Goal: Check status: Check status

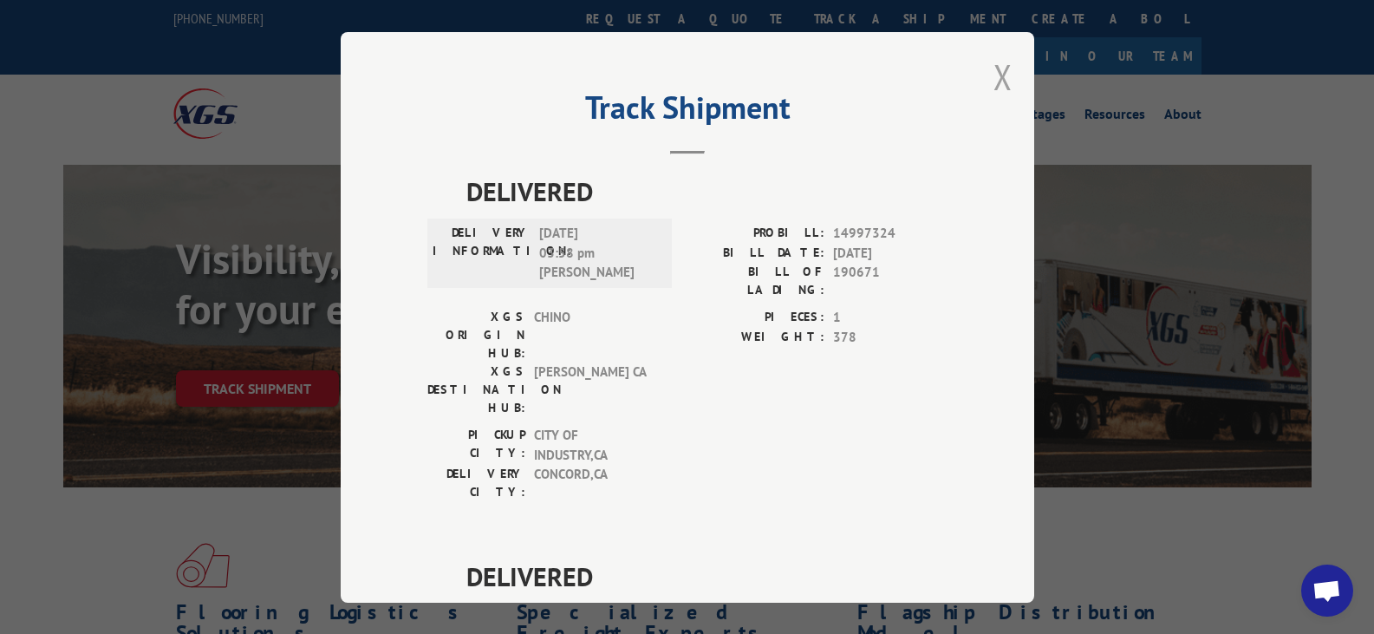
click at [999, 70] on button "Close modal" at bounding box center [1003, 77] width 19 height 46
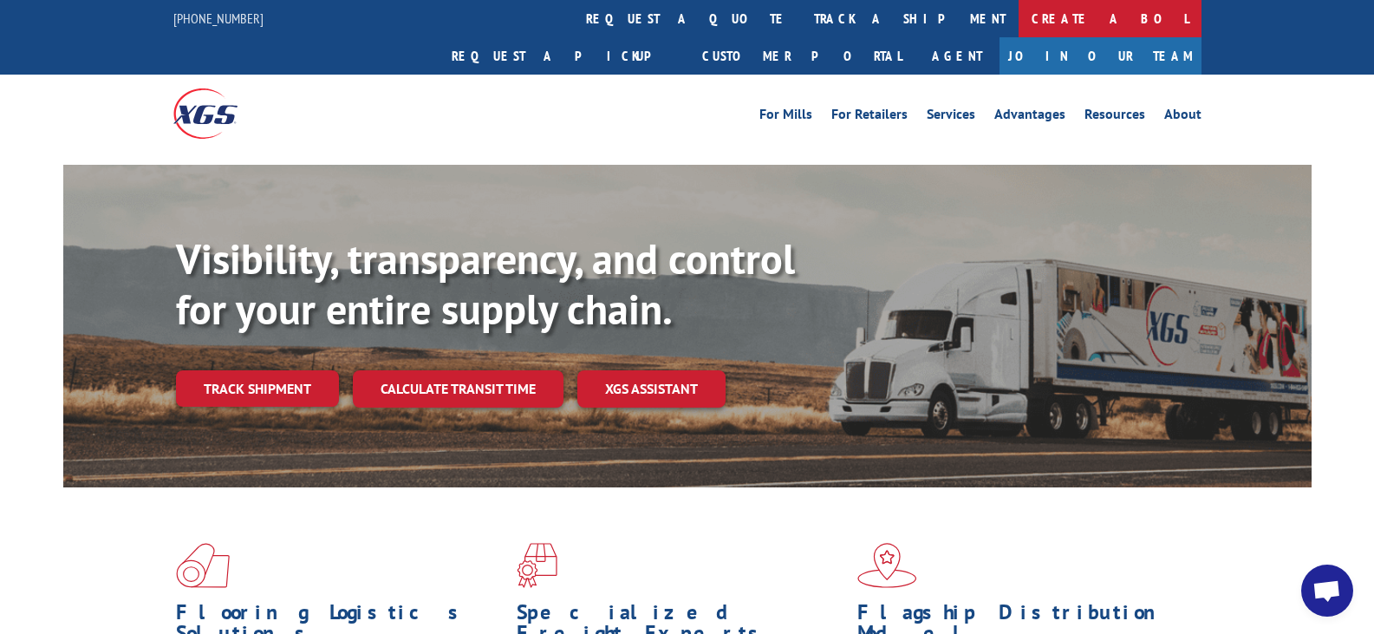
click at [1019, 18] on link "Create a BOL" at bounding box center [1110, 18] width 183 height 37
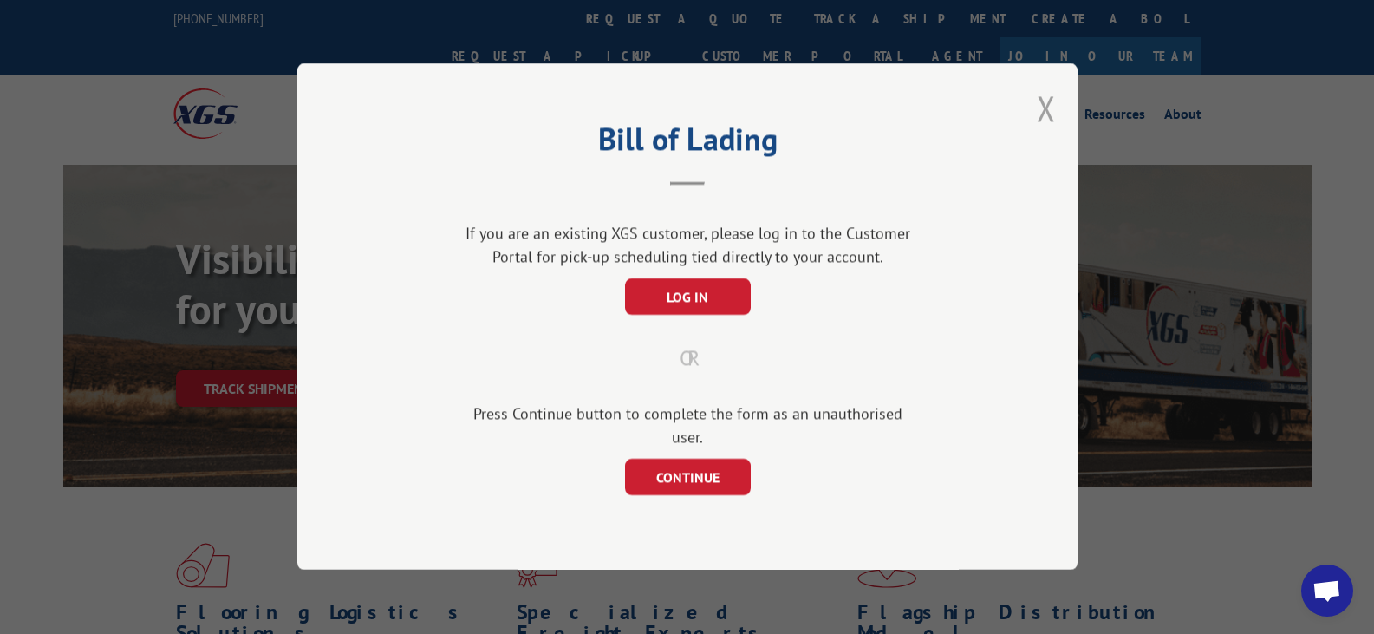
click at [1053, 119] on button "Close modal" at bounding box center [1046, 108] width 19 height 46
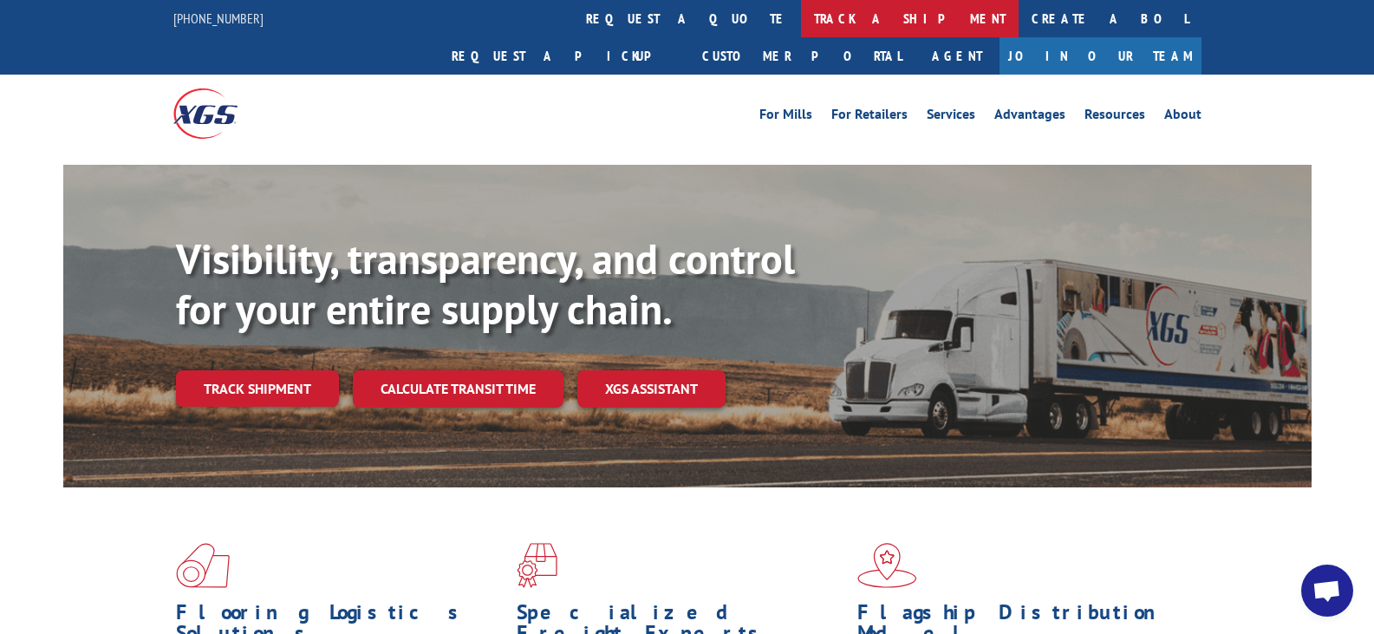
click at [801, 21] on link "track a shipment" at bounding box center [910, 18] width 218 height 37
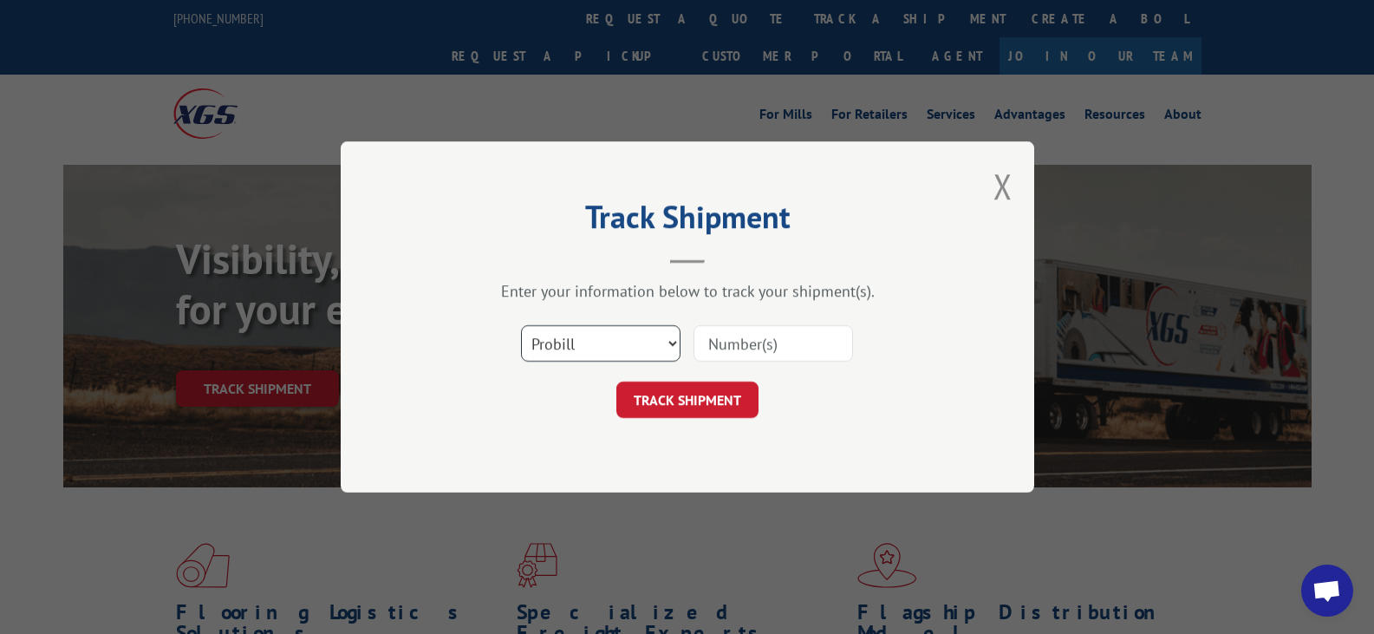
click at [658, 347] on select "Select category... Probill BOL PO" at bounding box center [601, 343] width 160 height 36
select select "bol"
click at [521, 325] on select "Select category... Probill BOL PO" at bounding box center [601, 343] width 160 height 36
click at [741, 341] on input at bounding box center [774, 343] width 160 height 36
paste input "191286"
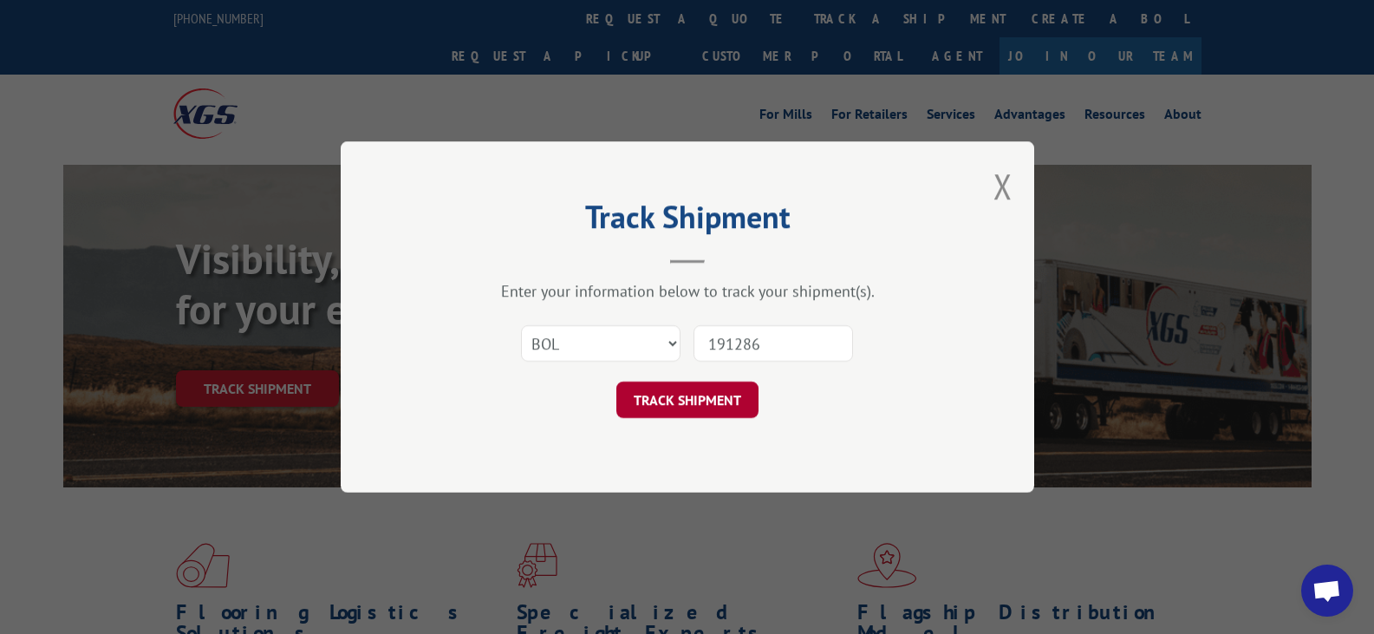
type input "191286"
click at [733, 406] on button "TRACK SHIPMENT" at bounding box center [687, 399] width 142 height 36
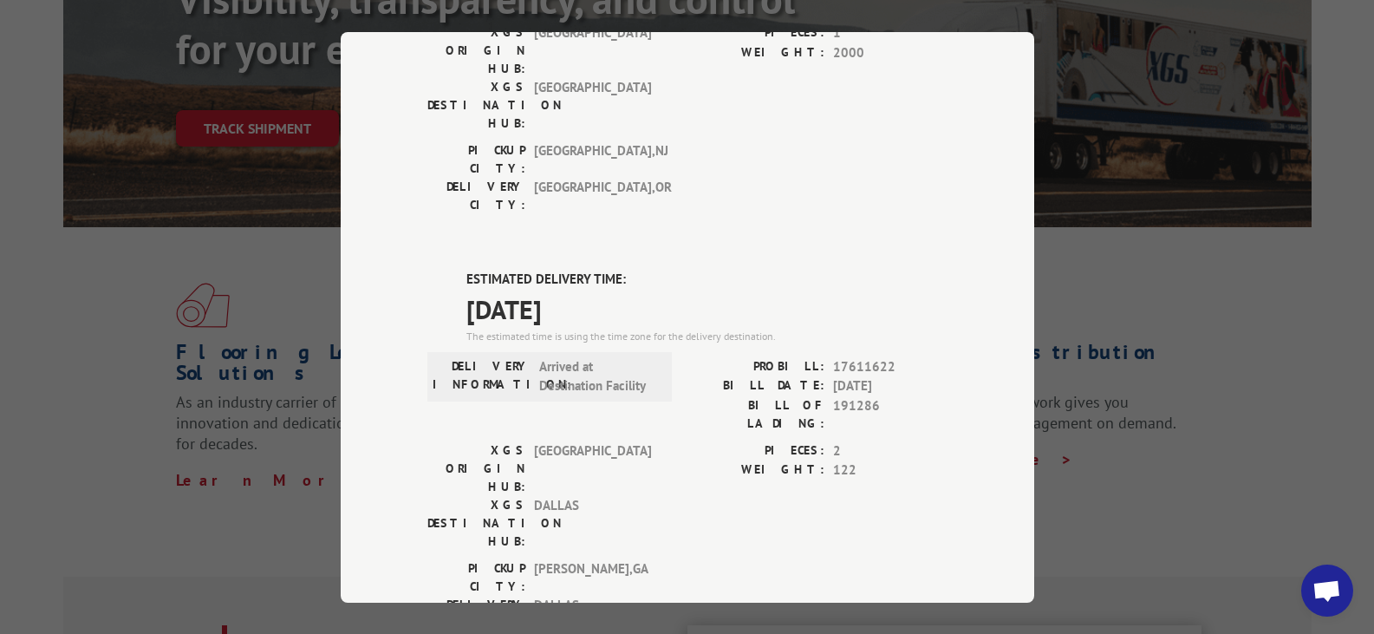
scroll to position [315, 0]
